Goal: Information Seeking & Learning: Learn about a topic

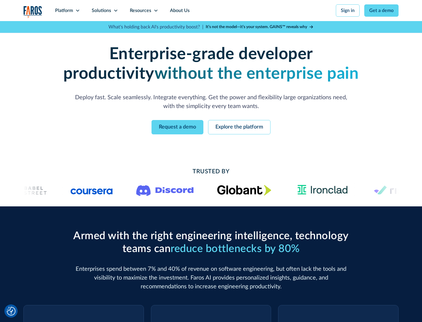
click at [77, 11] on icon at bounding box center [77, 10] width 5 height 5
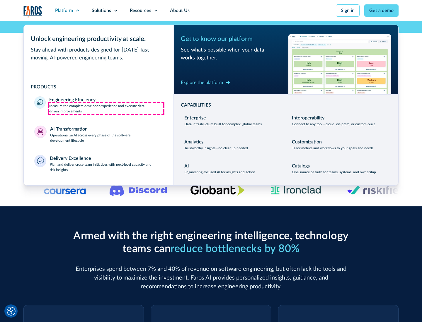
click at [106, 108] on p "Measure the complete developer experience and execute data-driven improvements" at bounding box center [106, 108] width 114 height 11
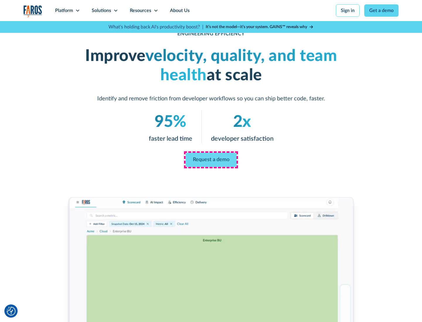
click at [211, 160] on link "Request a demo" at bounding box center [210, 160] width 51 height 14
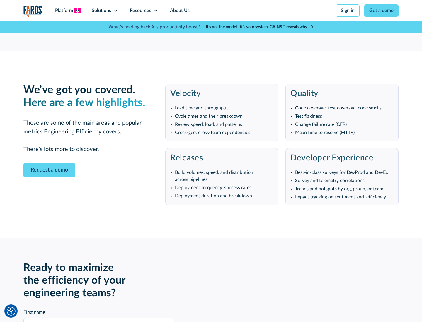
click at [77, 11] on icon at bounding box center [77, 10] width 5 height 5
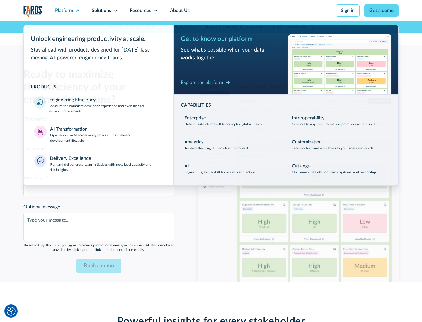
scroll to position [1285, 0]
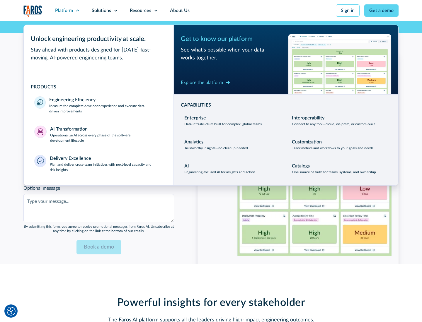
click at [106, 134] on p "Operationalize AI across every phase of the software development lifecycle" at bounding box center [106, 138] width 113 height 11
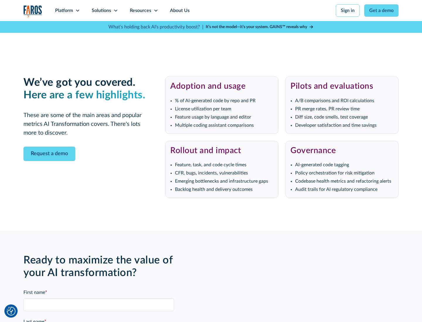
click at [67, 11] on div "Platform" at bounding box center [64, 10] width 18 height 7
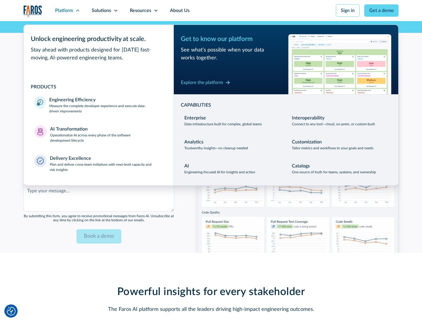
scroll to position [1426, 0]
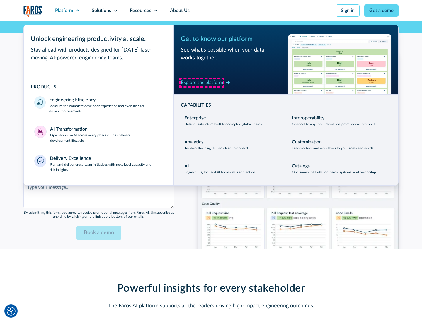
click at [202, 82] on div "Explore the platform" at bounding box center [202, 82] width 42 height 7
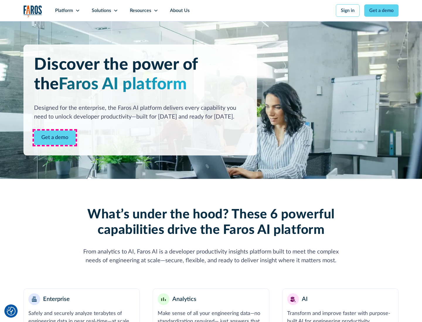
click at [55, 138] on link "Get a demo" at bounding box center [55, 138] width 42 height 14
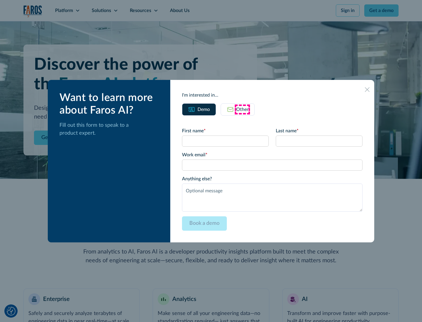
click at [242, 109] on div "Other" at bounding box center [242, 109] width 12 height 7
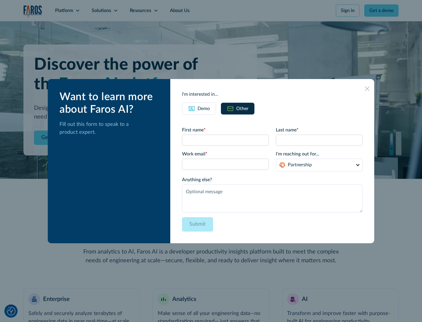
click at [204, 108] on div "Demo" at bounding box center [203, 108] width 12 height 7
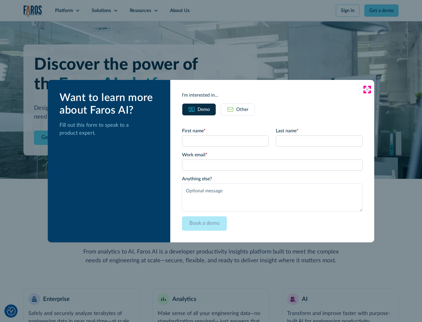
click at [367, 89] on icon at bounding box center [367, 89] width 5 height 5
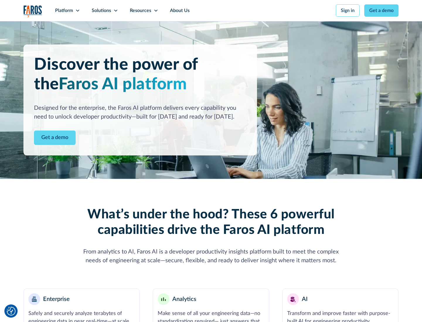
click at [77, 11] on icon at bounding box center [77, 10] width 5 height 5
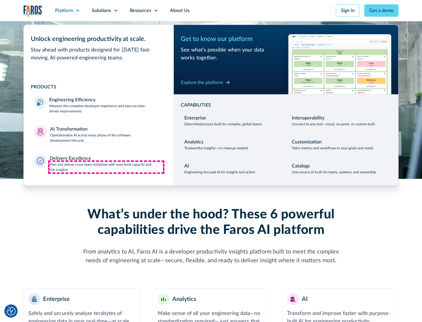
click at [106, 167] on p "Plan and deliver cross-team initiatives with next-level capacity and risk insig…" at bounding box center [106, 167] width 113 height 11
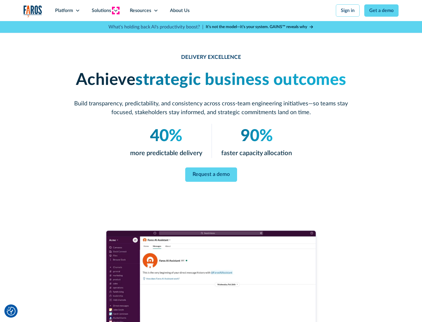
click at [115, 11] on icon at bounding box center [115, 10] width 5 height 5
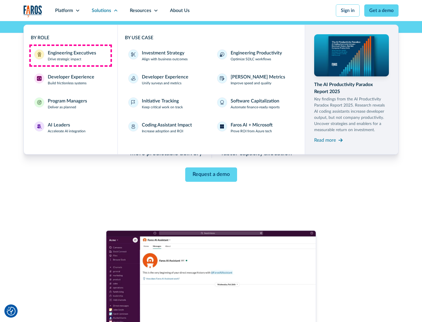
click at [70, 56] on div "Engineering Executives" at bounding box center [72, 53] width 48 height 7
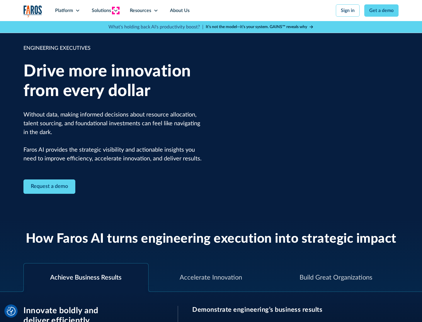
click at [115, 11] on icon at bounding box center [115, 10] width 5 height 5
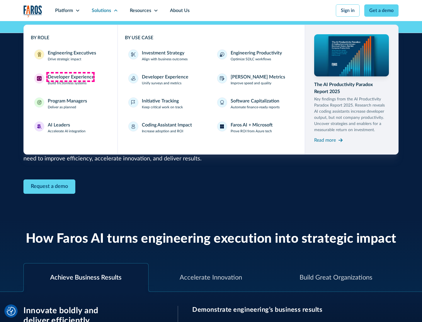
click at [70, 77] on div "Developer Experience" at bounding box center [71, 77] width 47 height 7
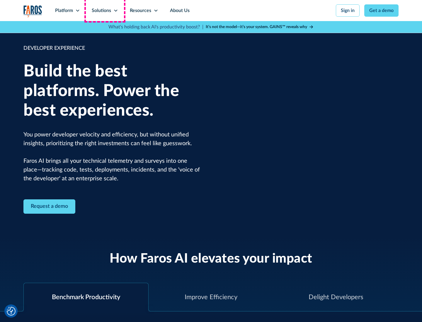
click at [105, 11] on div "Solutions" at bounding box center [101, 10] width 19 height 7
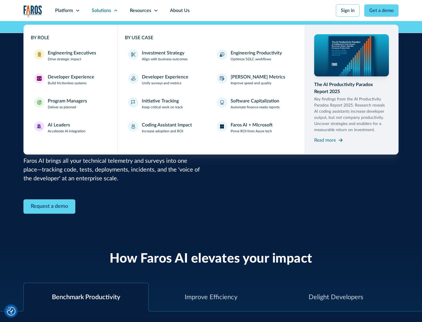
click at [67, 104] on div "Program Managers" at bounding box center [67, 101] width 39 height 7
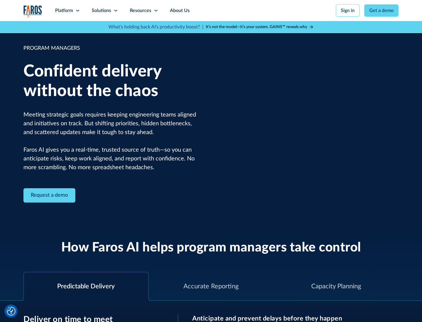
click at [115, 11] on icon at bounding box center [115, 10] width 5 height 5
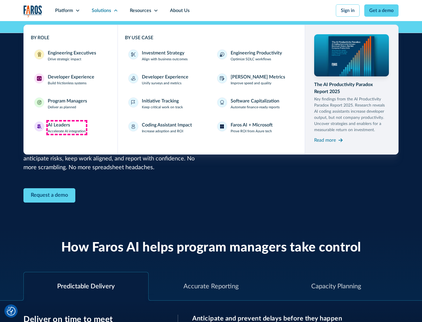
click at [67, 128] on div "AI Leaders" at bounding box center [59, 125] width 22 height 7
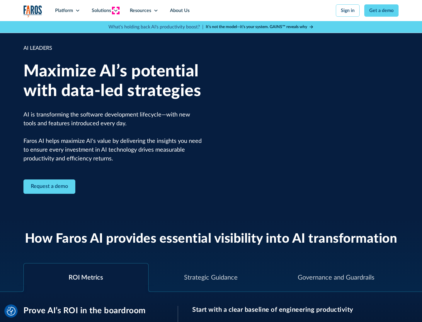
click at [115, 11] on icon at bounding box center [115, 10] width 5 height 5
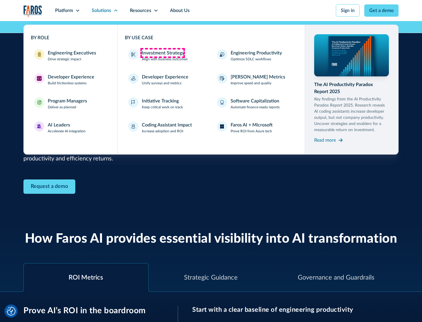
click at [162, 53] on div "Investment Strategy" at bounding box center [163, 53] width 42 height 7
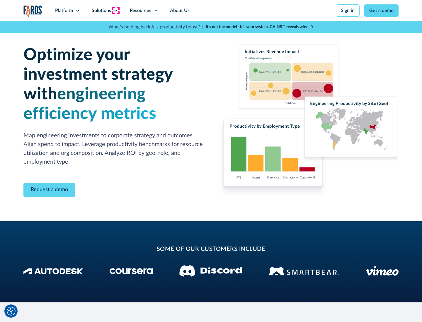
click at [115, 11] on icon at bounding box center [115, 10] width 5 height 5
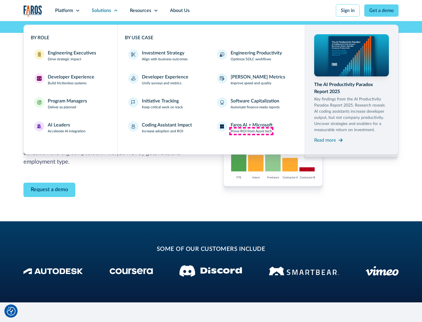
click at [251, 131] on p "Prove ROI from Azure tech" at bounding box center [251, 131] width 41 height 5
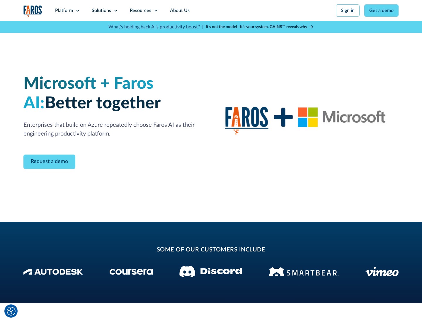
click at [115, 11] on icon at bounding box center [115, 10] width 5 height 5
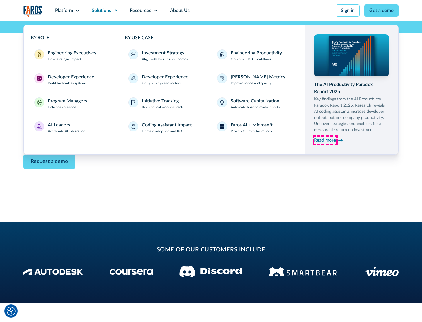
click at [325, 140] on div "Read more" at bounding box center [325, 140] width 22 height 7
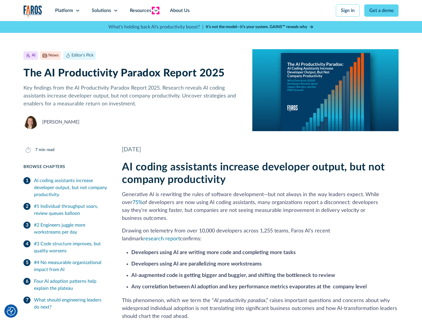
click at [155, 11] on icon at bounding box center [156, 10] width 5 height 5
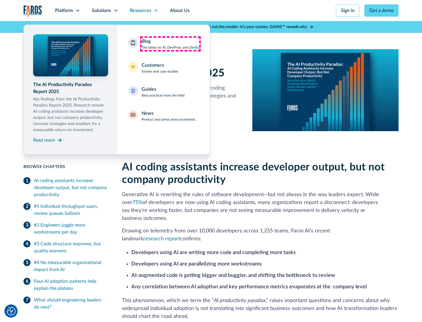
click at [170, 44] on div "Blog The latest on AI, DevProd, and DevEx" at bounding box center [170, 44] width 58 height 12
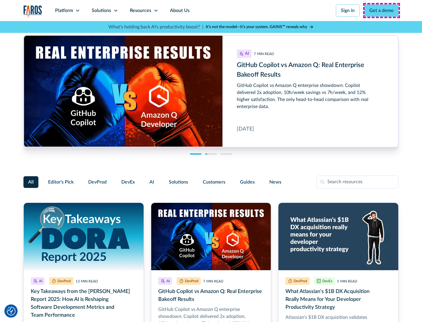
click at [381, 11] on link "Get a demo" at bounding box center [381, 10] width 34 height 12
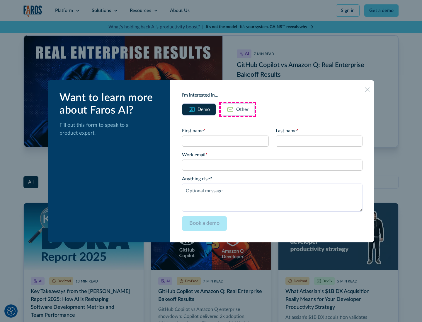
click at [238, 109] on div "Other" at bounding box center [242, 109] width 12 height 7
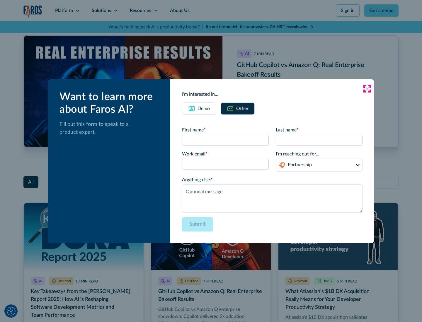
click at [367, 88] on icon at bounding box center [367, 88] width 5 height 5
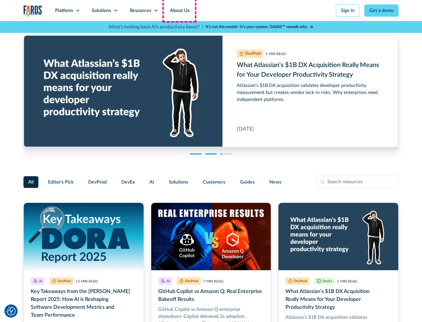
click at [179, 11] on link "About Us" at bounding box center [179, 10] width 31 height 21
